Goal: Task Accomplishment & Management: Manage account settings

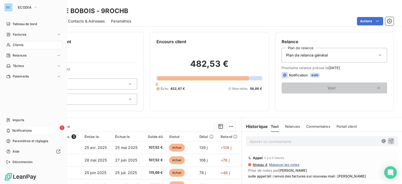
click at [63, 128] on span "1" at bounding box center [62, 127] width 5 height 5
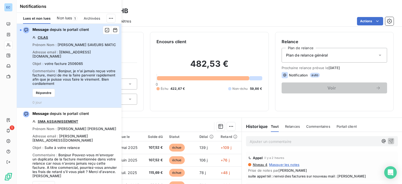
click at [71, 52] on span "[EMAIL_ADDRESS][DOMAIN_NAME]" at bounding box center [61, 54] width 58 height 8
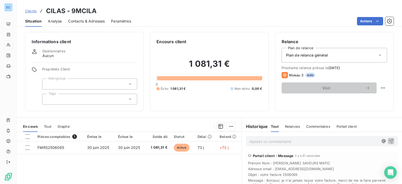
scroll to position [64, 0]
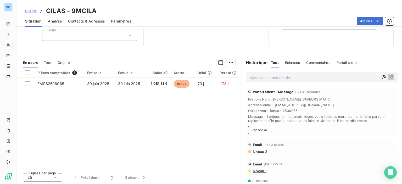
drag, startPoint x: 271, startPoint y: 105, endPoint x: 318, endPoint y: 102, distance: 47.2
click at [324, 105] on span "Adresse email : [EMAIL_ADDRESS][DOMAIN_NAME]" at bounding box center [321, 105] width 147 height 4
copy span "[EMAIL_ADDRESS][DOMAIN_NAME]"
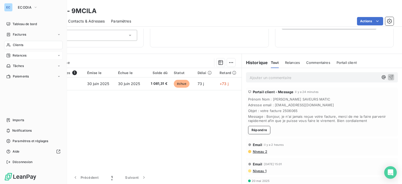
click at [13, 54] on span "Relances" at bounding box center [20, 55] width 14 height 5
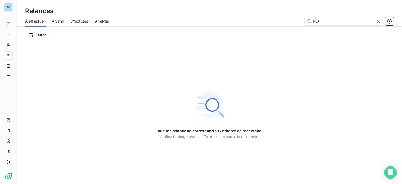
type input "R"
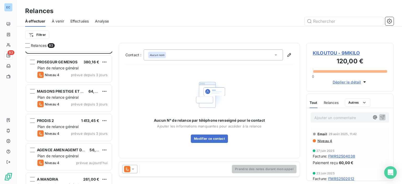
scroll to position [78, 0]
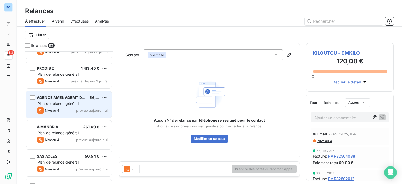
click at [64, 105] on span "Plan de relance général" at bounding box center [57, 103] width 41 height 4
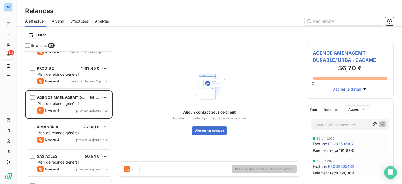
click at [322, 60] on span "AGENCE AMENAGEMT DURABLE/ URBA - 9AGAME" at bounding box center [349, 56] width 74 height 14
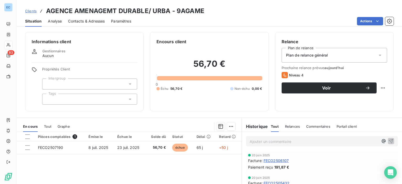
click at [81, 21] on span "Contacts & Adresses" at bounding box center [86, 21] width 37 height 5
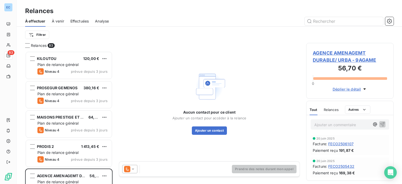
scroll to position [129, 83]
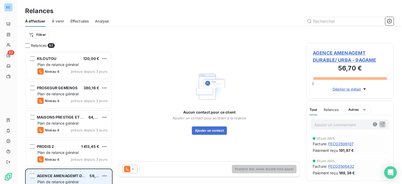
click at [64, 182] on span "Plan de relance général" at bounding box center [57, 181] width 41 height 4
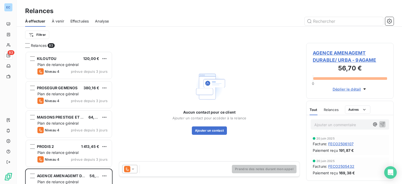
click at [328, 49] on span "AGENCE AMENAGEMT DURABLE/ URBA - 9AGAME" at bounding box center [349, 56] width 74 height 14
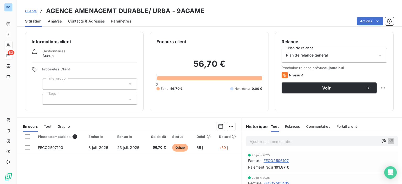
scroll to position [26, 0]
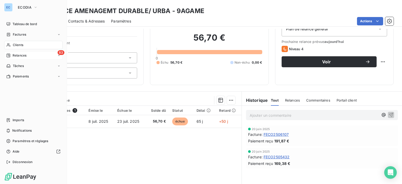
click at [19, 45] on span "Clients" at bounding box center [18, 45] width 10 height 5
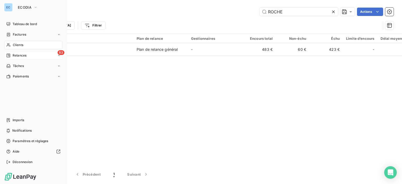
click at [20, 56] on span "Relances" at bounding box center [20, 55] width 14 height 5
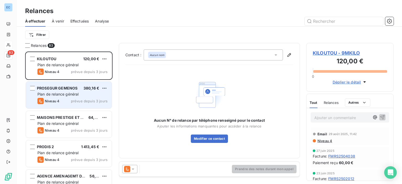
scroll to position [78, 0]
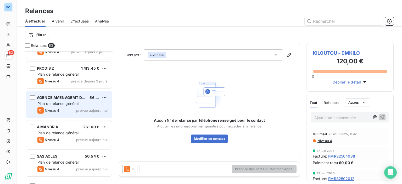
click at [50, 109] on span "Niveau 4" at bounding box center [52, 110] width 15 height 4
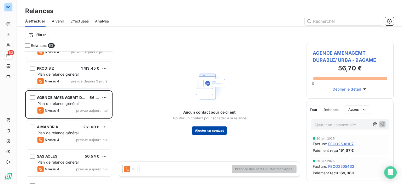
click at [205, 129] on button "Ajouter un contact" at bounding box center [209, 130] width 35 height 8
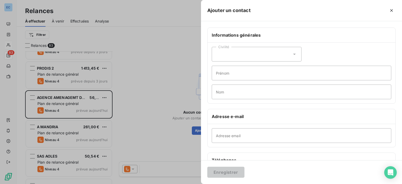
scroll to position [78, 0]
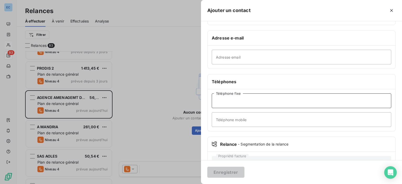
click at [222, 104] on input "Téléphone fixe" at bounding box center [301, 100] width 179 height 15
type input "1"
click at [212, 175] on button "Enregistrer" at bounding box center [225, 172] width 37 height 11
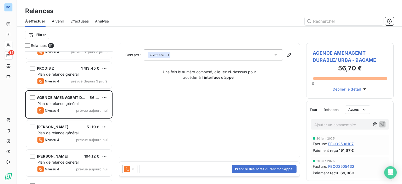
click at [277, 54] on icon at bounding box center [275, 54] width 3 height 1
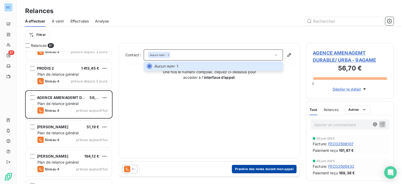
click at [248, 168] on button "Prendre des notes durant mon appel" at bounding box center [264, 169] width 65 height 8
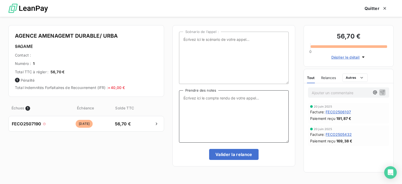
click at [197, 98] on textarea "Prendre des notes" at bounding box center [234, 116] width 110 height 52
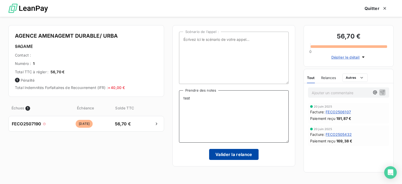
type textarea "test"
click at [218, 150] on button "Valider la relance" at bounding box center [233, 154] width 49 height 11
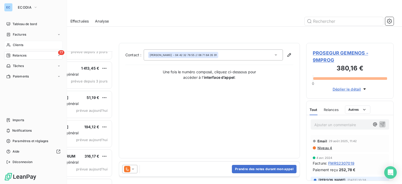
click at [63, 51] on span "77" at bounding box center [61, 52] width 6 height 5
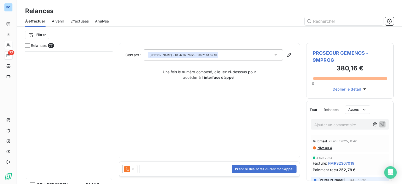
scroll to position [471, 0]
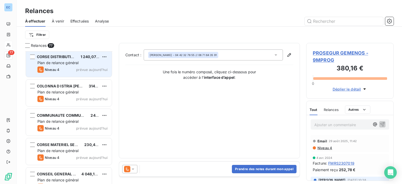
click at [64, 60] on span "Plan de relance général" at bounding box center [57, 62] width 41 height 4
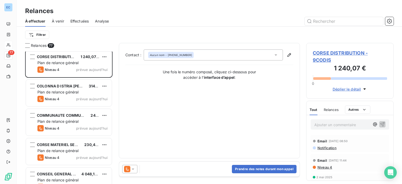
click at [320, 53] on span "CORSE DISTRIBUTION - 9CODIS" at bounding box center [349, 56] width 74 height 14
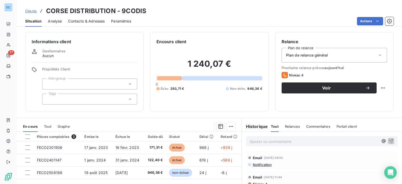
click at [85, 23] on span "Contacts & Adresses" at bounding box center [86, 21] width 37 height 5
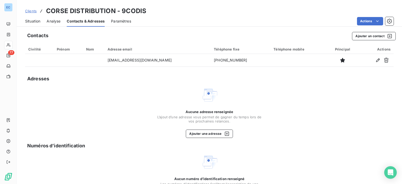
click at [34, 22] on span "Situation" at bounding box center [32, 21] width 15 height 5
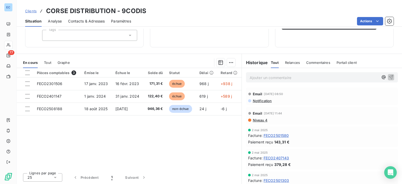
scroll to position [38, 0]
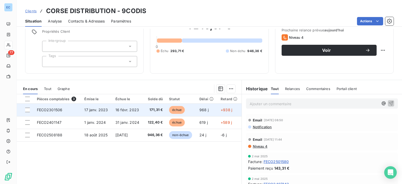
click at [62, 112] on td "FECO2301506" at bounding box center [58, 110] width 48 height 13
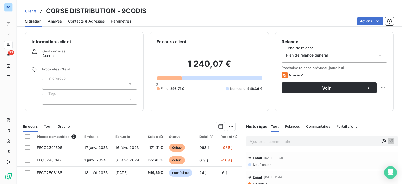
scroll to position [52, 0]
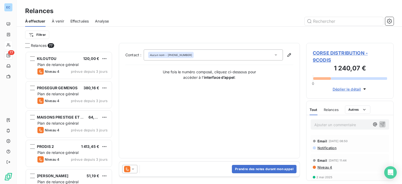
scroll to position [129, 83]
click at [173, 54] on div "Aucun nom - [PHONE_NUMBER]" at bounding box center [171, 55] width 42 height 4
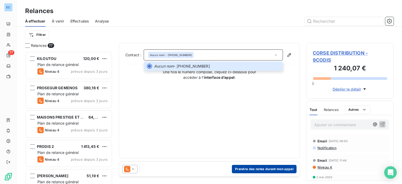
click at [247, 170] on button "Prendre des notes durant mon appel" at bounding box center [264, 169] width 65 height 8
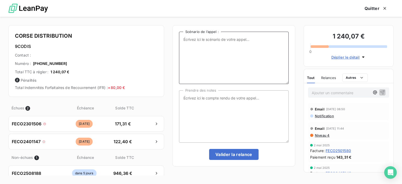
click at [204, 39] on textarea "Scénario de l’appel :" at bounding box center [234, 58] width 110 height 52
type textarea "relance factures impayées"
click at [193, 101] on textarea "Prendre des notes" at bounding box center [234, 116] width 110 height 52
type textarea "pas possible de les avoir au téléphone - mais nouveau mail a prendre en considér"
click at [237, 104] on textarea "pas possible de les avoir au téléphone - mais nouveau mail a prendre en considér" at bounding box center [234, 116] width 110 height 52
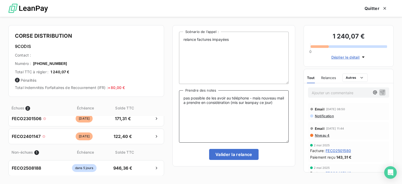
scroll to position [0, 0]
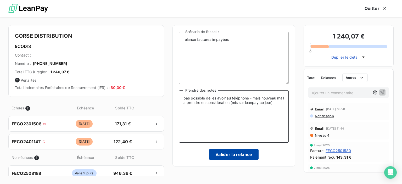
type textarea "pas possible de les avoir au téléphone - mais nouveau mail a prendre en considé…"
click at [227, 154] on button "Valider la relance" at bounding box center [233, 154] width 49 height 11
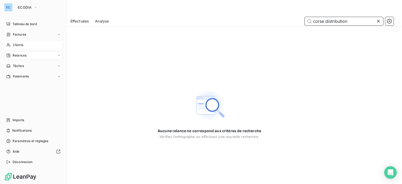
type input "corse distribution"
click at [18, 47] on span "Clients" at bounding box center [18, 45] width 10 height 5
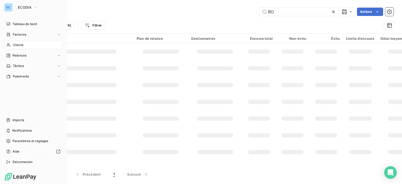
type input "R"
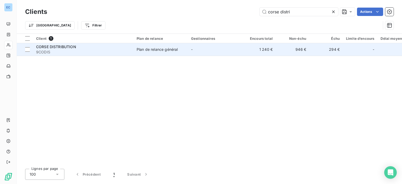
type input "corse distri"
click at [149, 52] on div "Plan de relance général" at bounding box center [156, 49] width 41 height 5
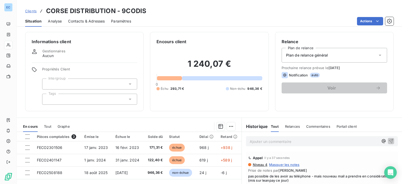
click at [85, 21] on span "Contacts & Adresses" at bounding box center [86, 21] width 37 height 5
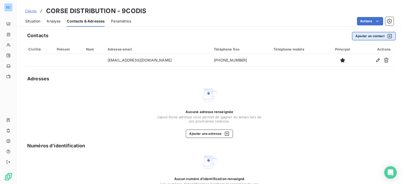
click at [370, 37] on button "Ajouter un contact" at bounding box center [374, 36] width 44 height 8
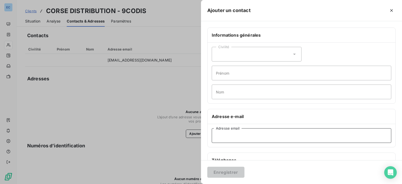
click at [230, 139] on input "Adresse email" at bounding box center [301, 135] width 179 height 15
type input "[EMAIL_ADDRESS][DOMAIN_NAME]"
click at [227, 171] on button "Enregistrer" at bounding box center [225, 172] width 37 height 11
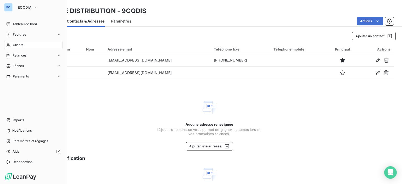
click at [20, 55] on span "Relances" at bounding box center [20, 55] width 14 height 5
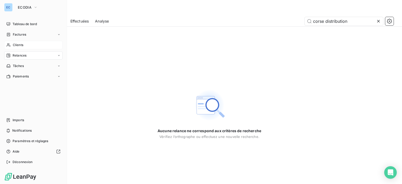
click at [14, 47] on span "Clients" at bounding box center [18, 45] width 10 height 5
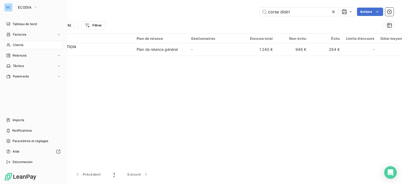
click at [19, 58] on span "Relances" at bounding box center [20, 55] width 14 height 5
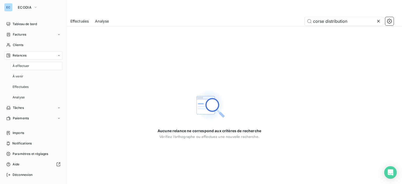
click at [16, 54] on span "Relances" at bounding box center [20, 55] width 14 height 5
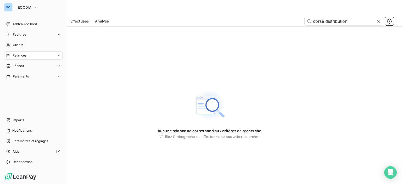
click at [13, 55] on span "Relances" at bounding box center [20, 55] width 14 height 5
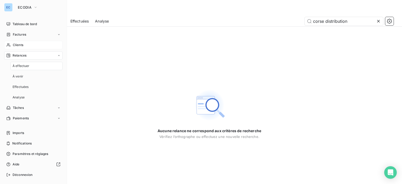
click at [15, 43] on span "Clients" at bounding box center [18, 45] width 10 height 5
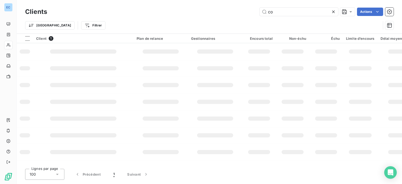
type input "c"
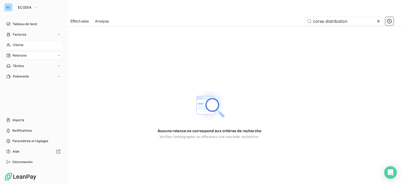
click at [14, 58] on div "Relances" at bounding box center [33, 55] width 58 height 8
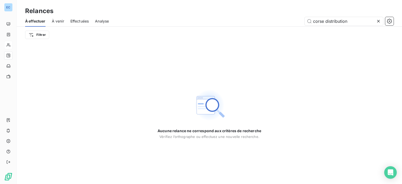
click at [378, 20] on icon at bounding box center [377, 21] width 5 height 5
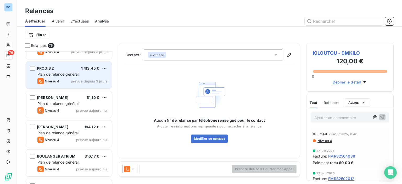
scroll to position [157, 0]
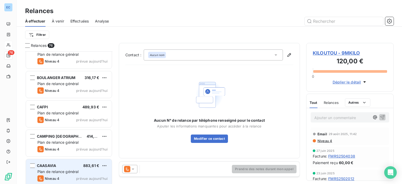
click at [51, 170] on span "Plan de relance général" at bounding box center [57, 171] width 41 height 4
